Goal: Information Seeking & Learning: Check status

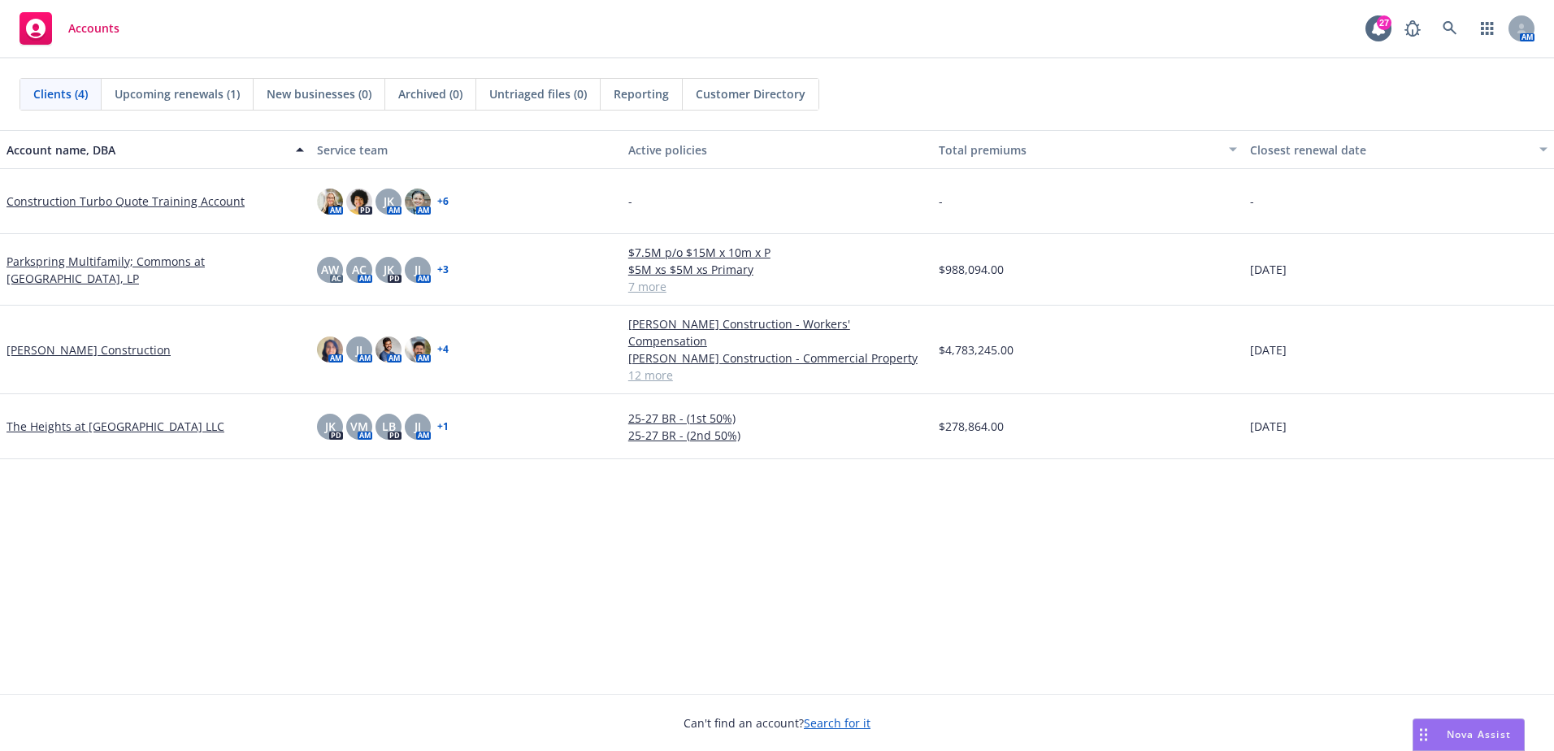
click at [642, 88] on span "Reporting" at bounding box center [640, 93] width 55 height 17
